Goal: Find specific page/section: Find specific page/section

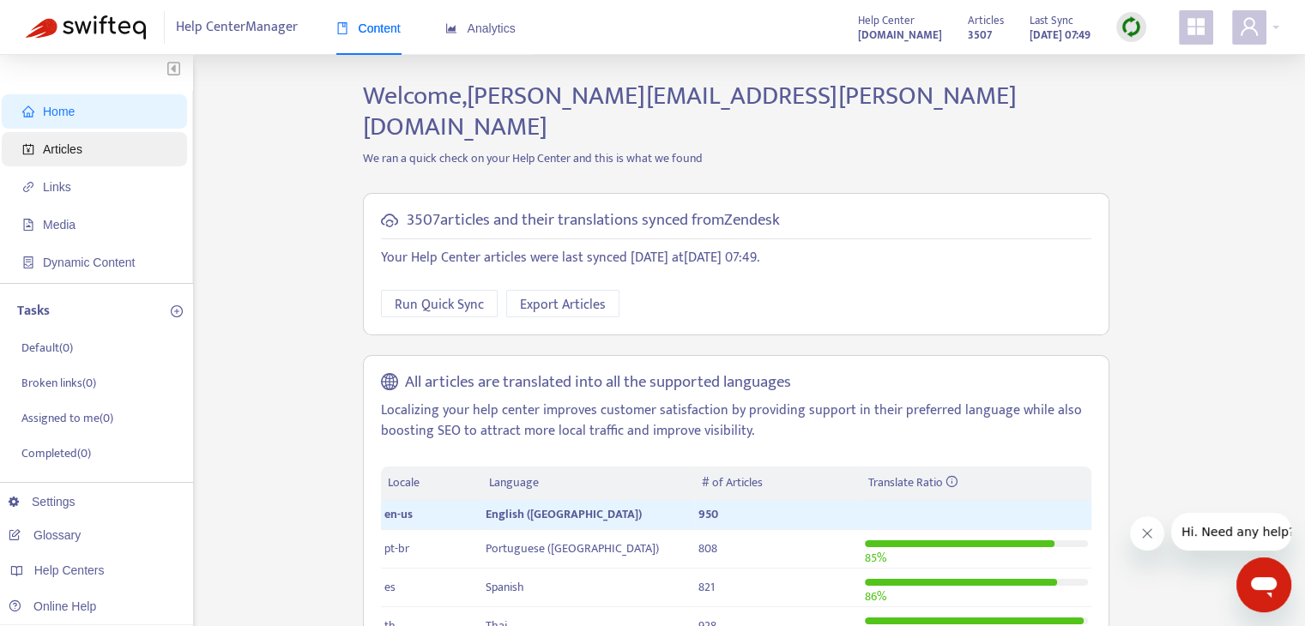
click at [42, 143] on span "Articles" at bounding box center [97, 149] width 151 height 34
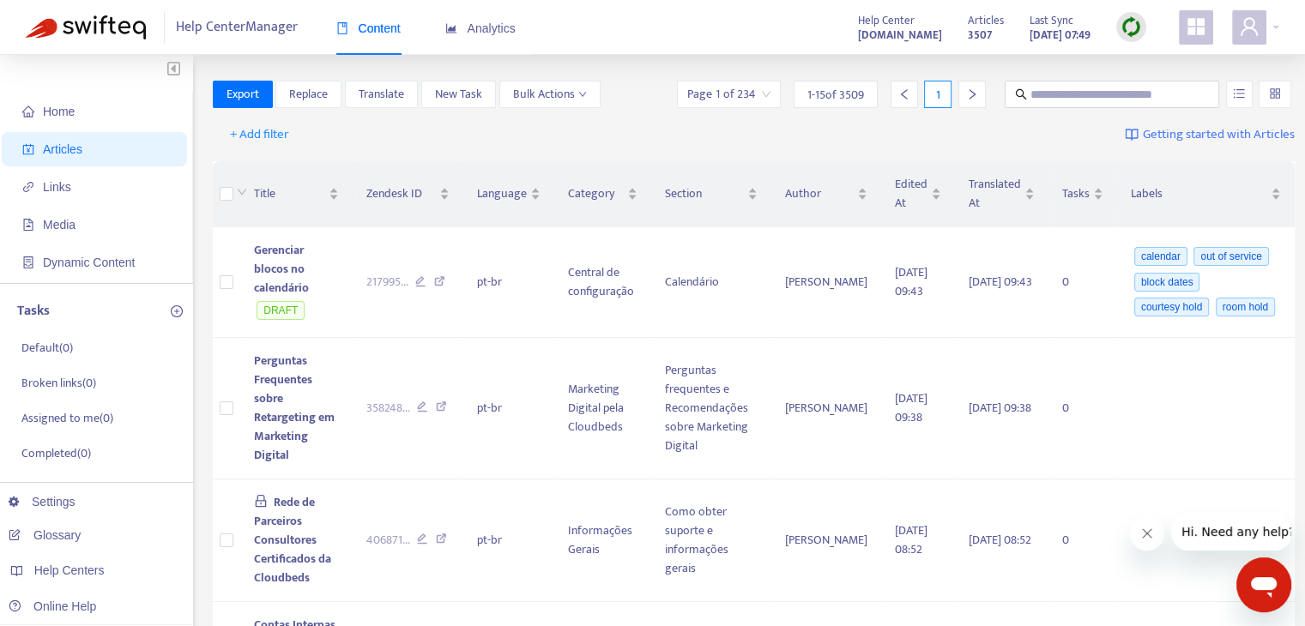
click at [124, 113] on span "Home" at bounding box center [97, 111] width 151 height 34
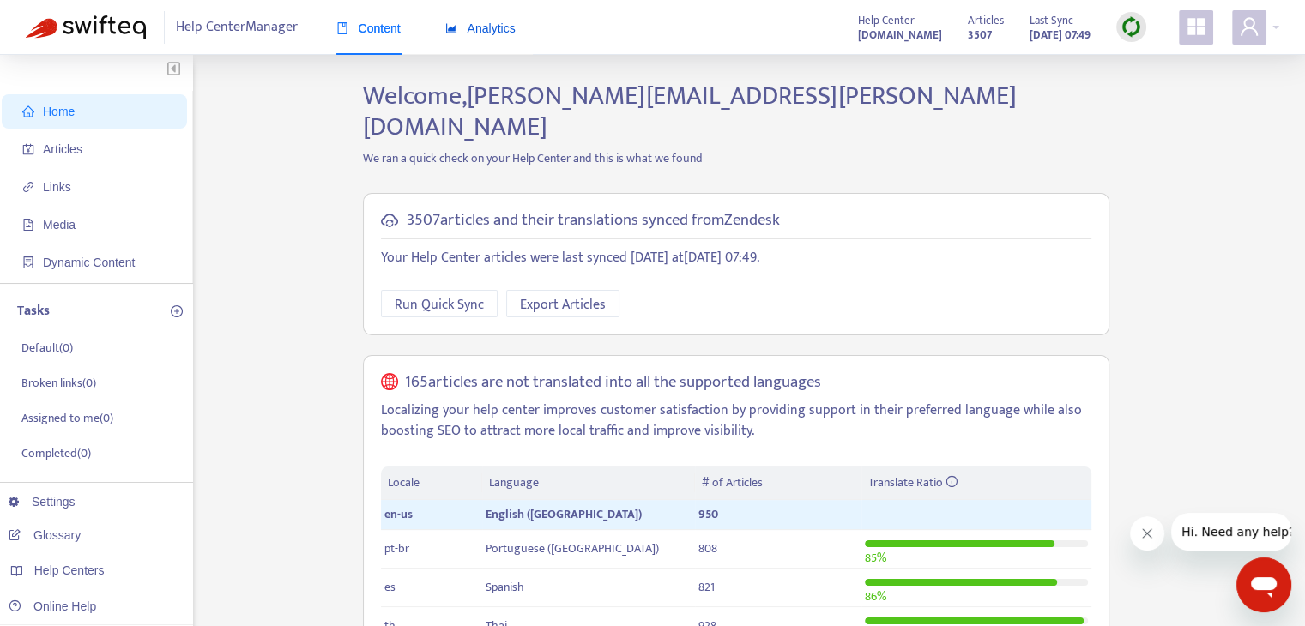
drag, startPoint x: 498, startPoint y: 19, endPoint x: 565, endPoint y: 19, distance: 66.9
click at [499, 19] on div "Analytics" at bounding box center [480, 28] width 70 height 19
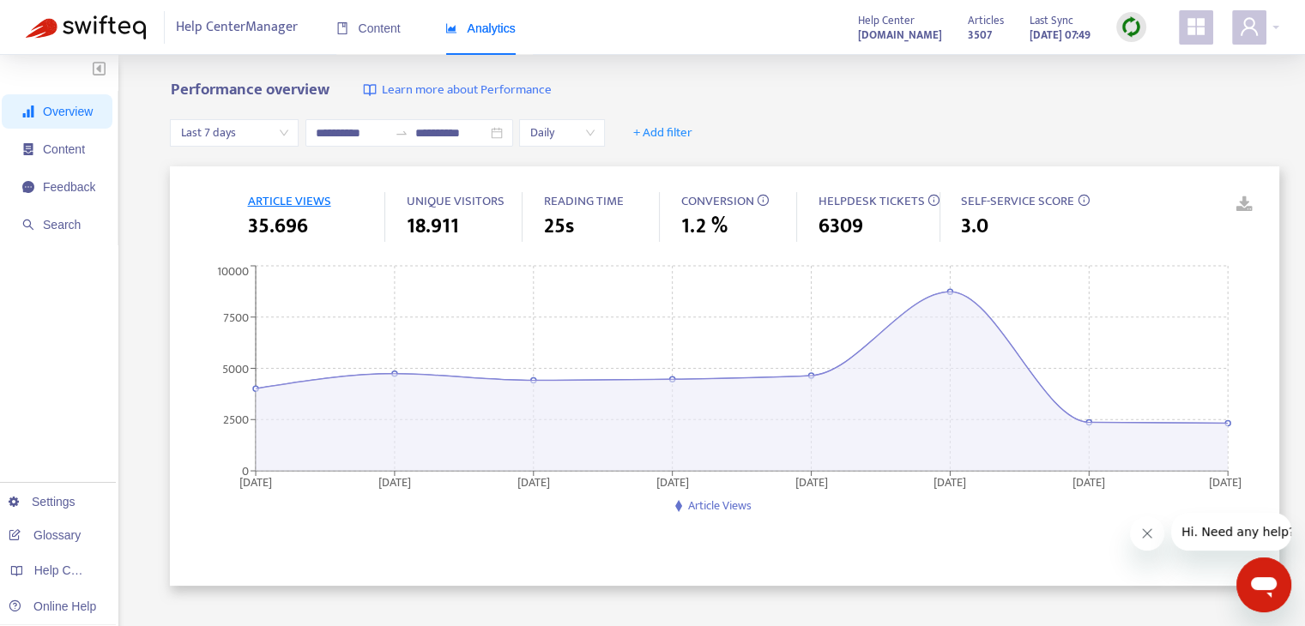
click at [694, 202] on span "CONVERSION" at bounding box center [716, 200] width 73 height 21
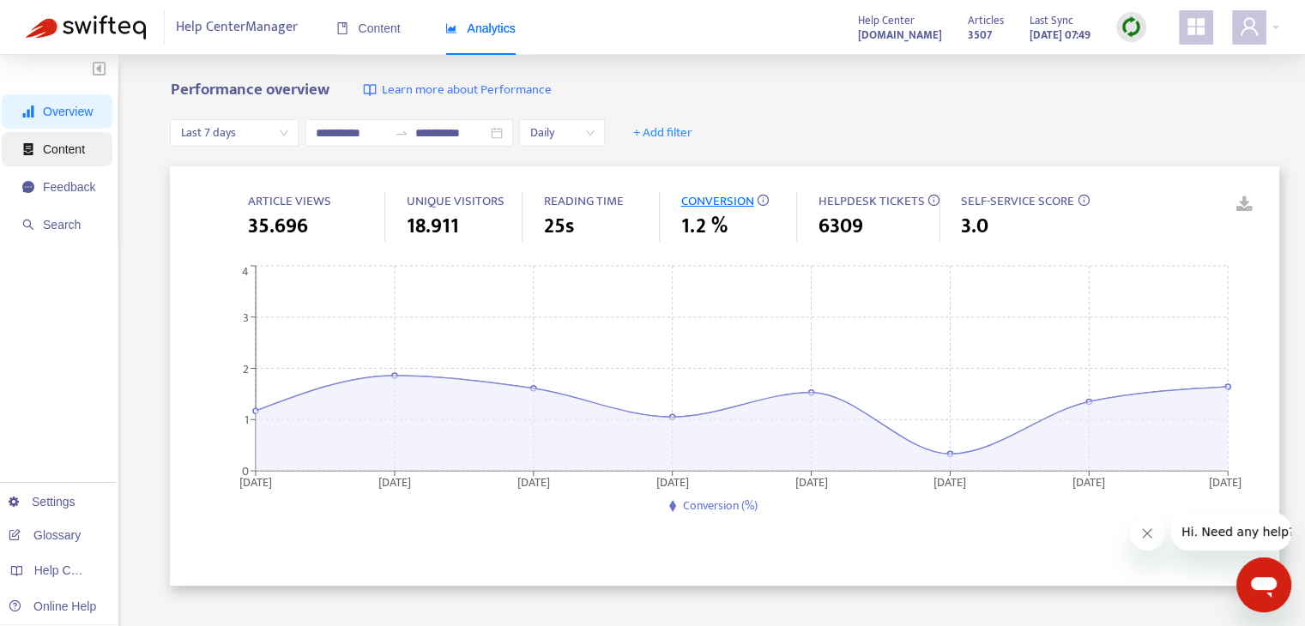
click at [79, 155] on span "Content" at bounding box center [64, 149] width 42 height 14
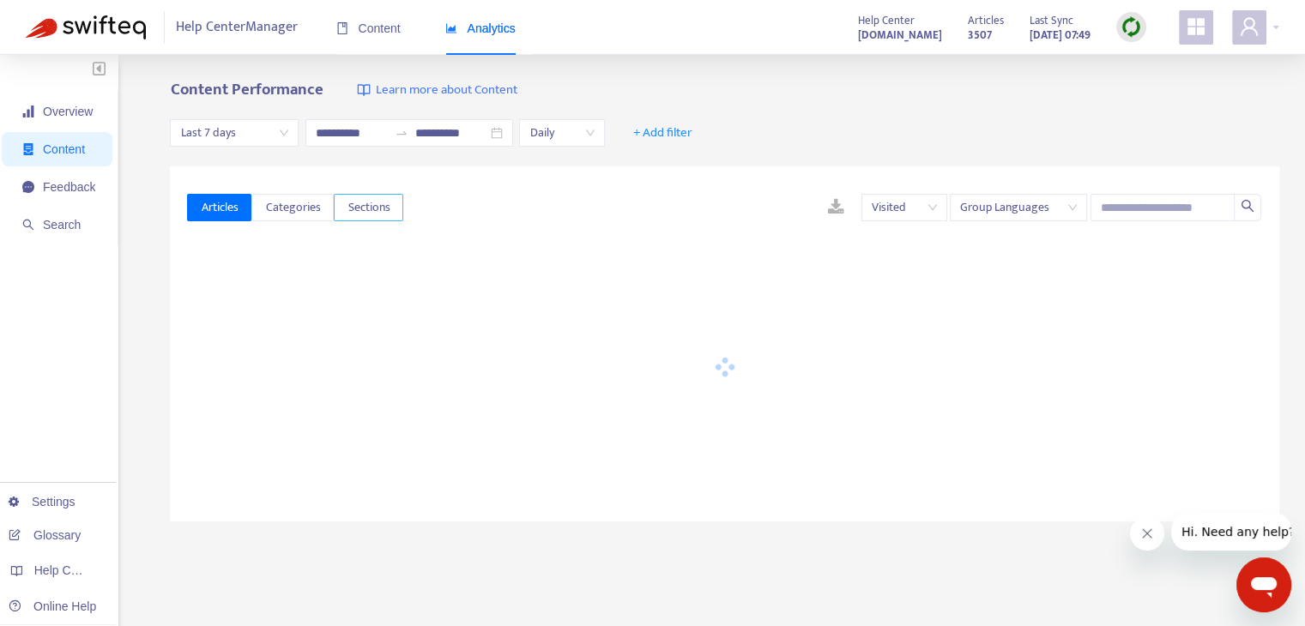
click at [363, 214] on span "Sections" at bounding box center [368, 207] width 42 height 19
